Goal: Transaction & Acquisition: Purchase product/service

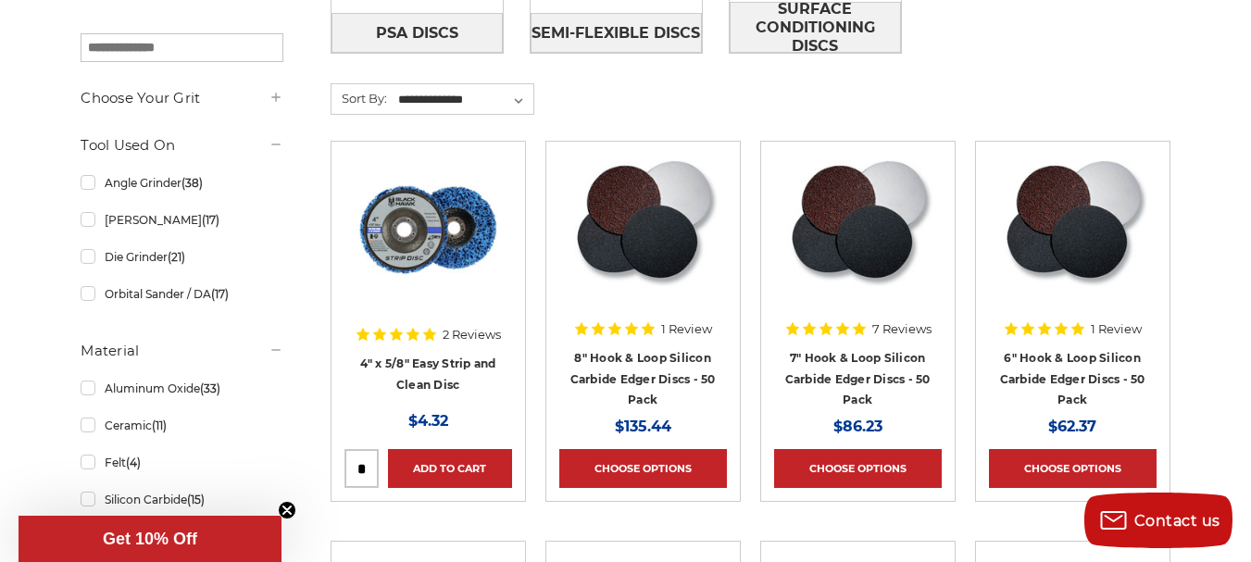
scroll to position [506, 0]
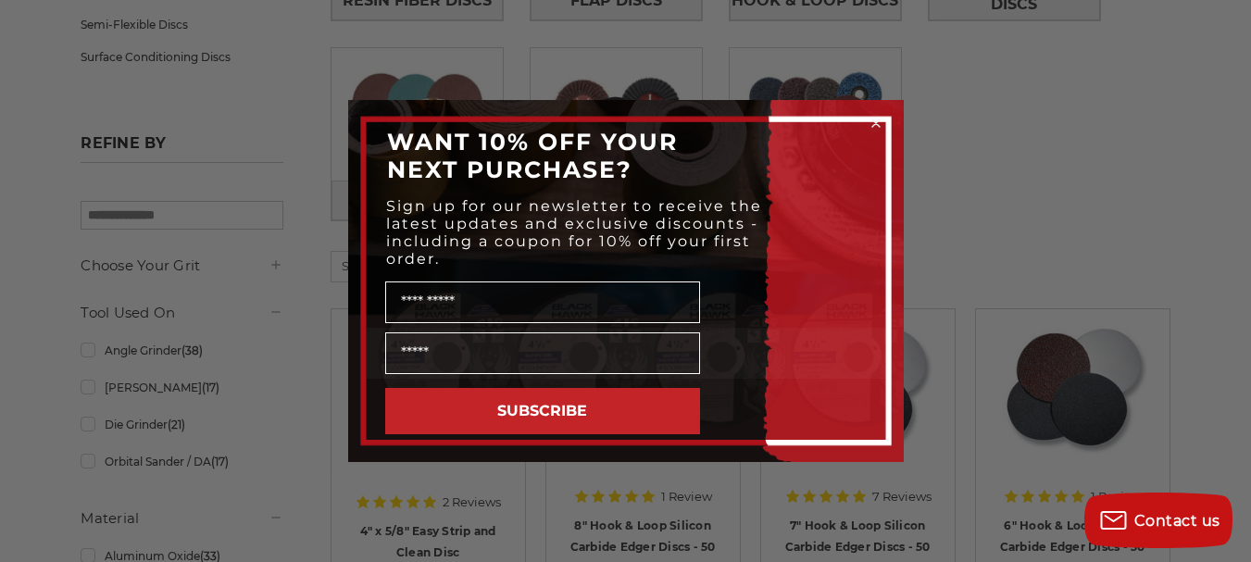
click at [873, 121] on icon "Close dialog" at bounding box center [875, 122] width 7 height 7
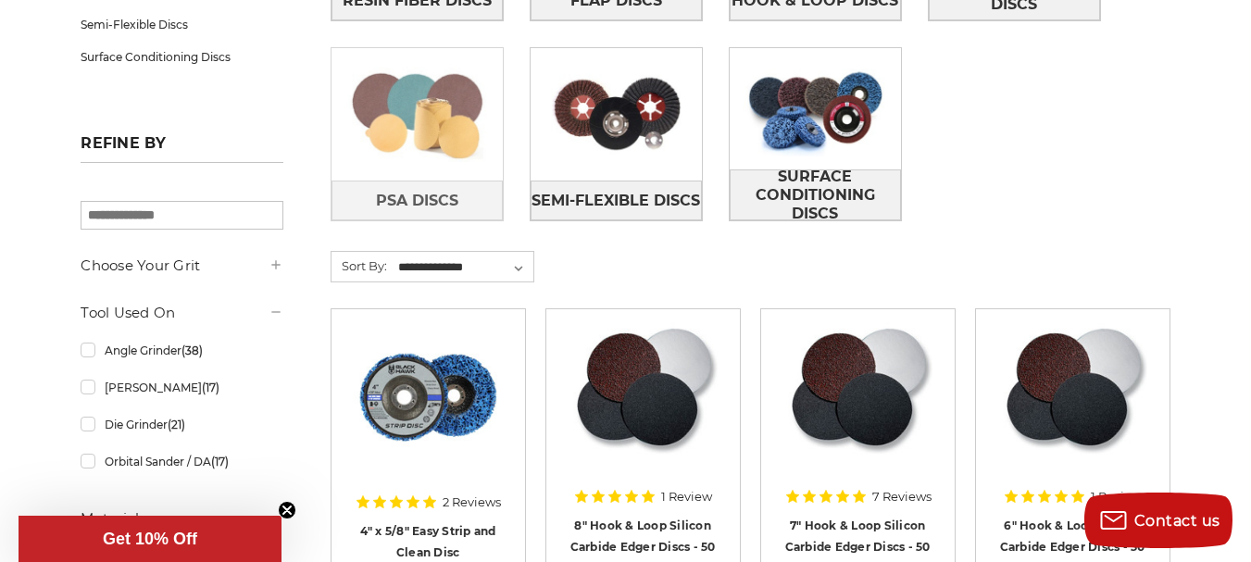
click at [405, 138] on img at bounding box center [416, 114] width 171 height 121
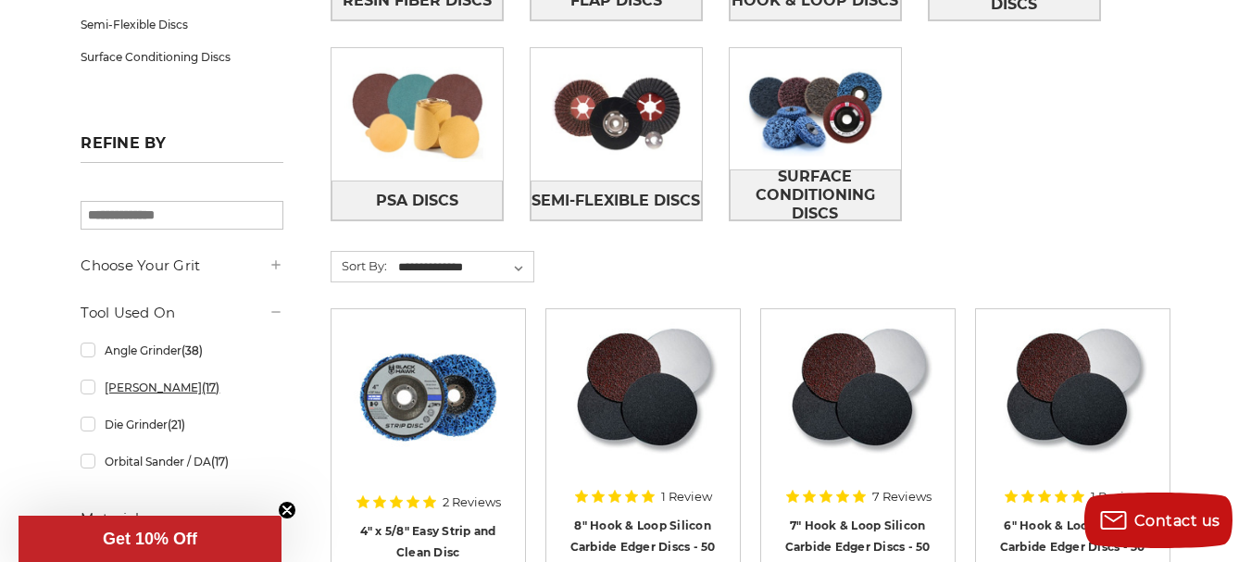
click at [177, 388] on link "[PERSON_NAME] (17)" at bounding box center [182, 387] width 202 height 32
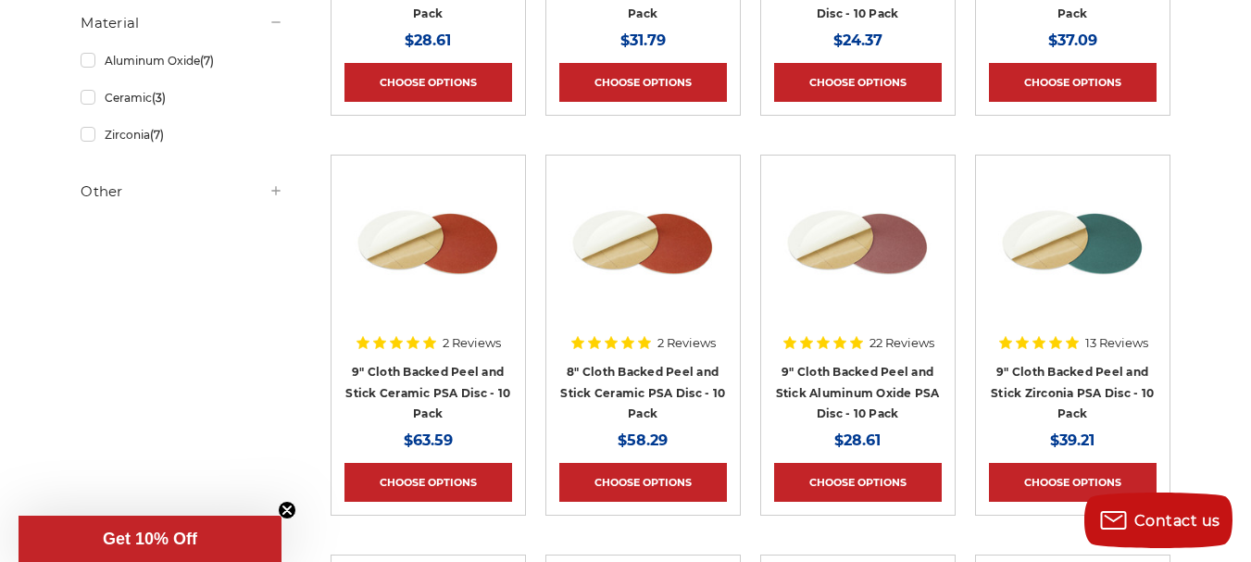
scroll to position [1071, 0]
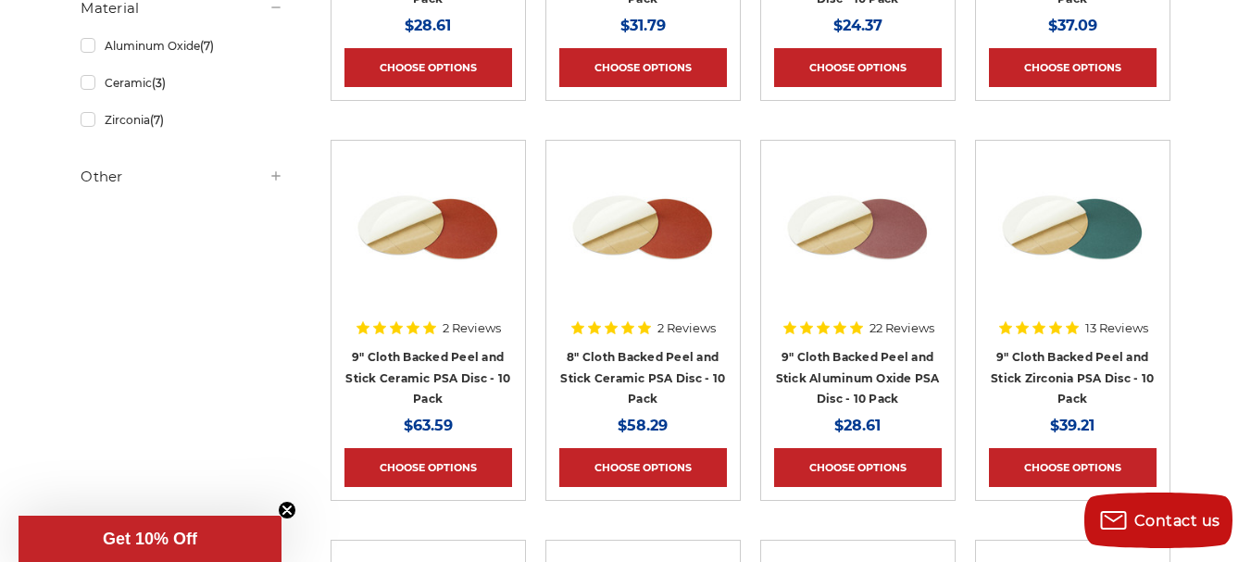
click at [1248, 303] on div "home sanding discs sanding discs Categories Resin Fiber Discs Flap Discs Hook &…" at bounding box center [625, 246] width 1251 height 2228
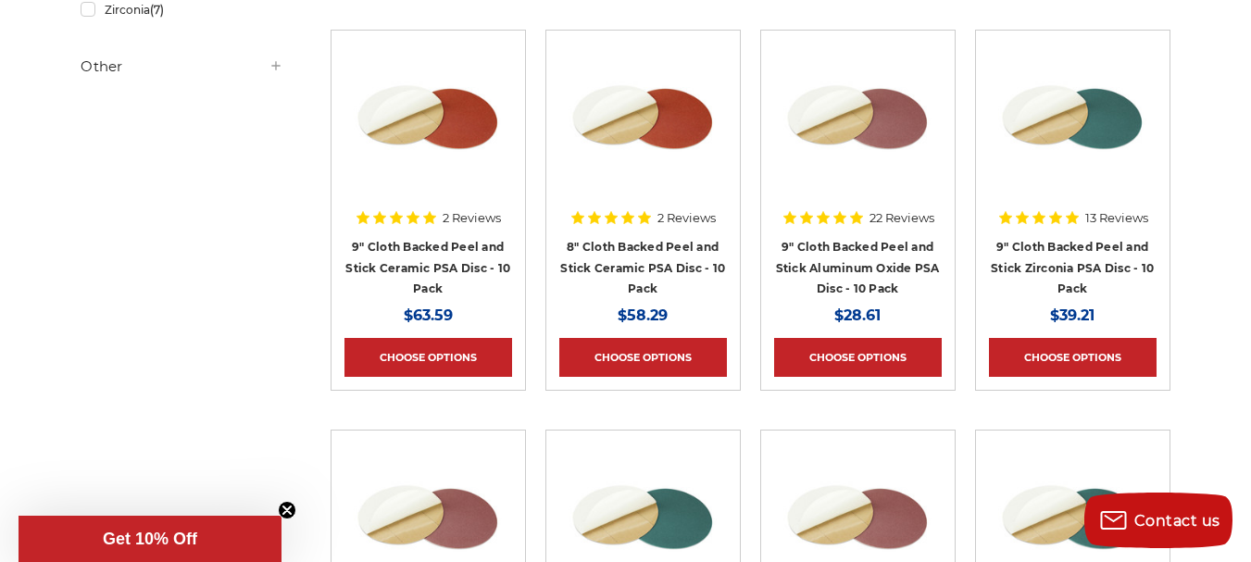
scroll to position [1151, 0]
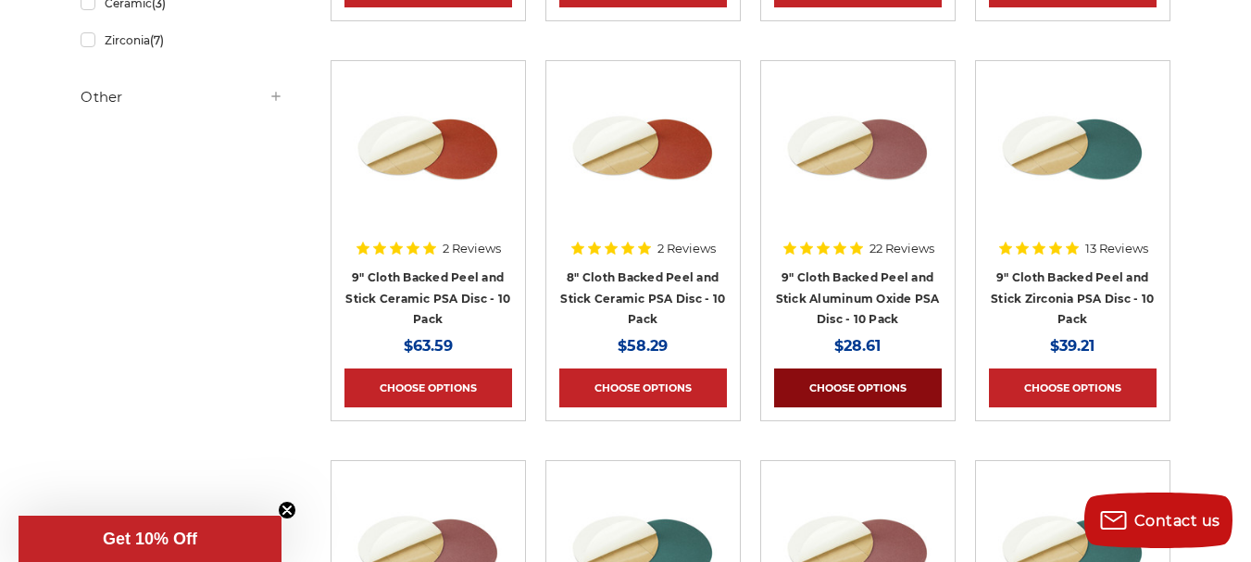
click at [868, 381] on link "Choose Options" at bounding box center [858, 387] width 168 height 39
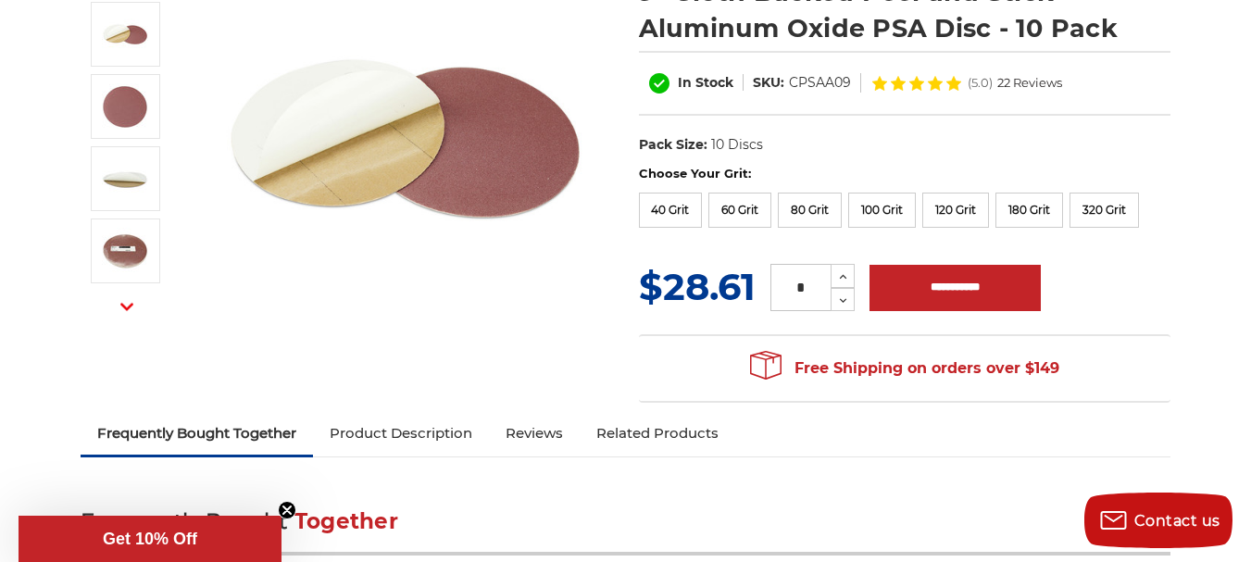
scroll to position [276, 0]
